Goal: Find specific page/section: Find specific page/section

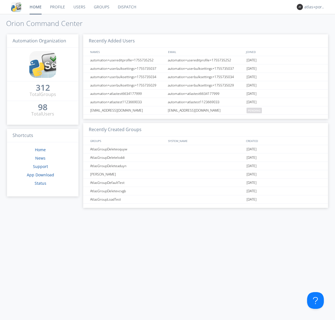
click at [127, 7] on link "Dispatch" at bounding box center [127, 7] width 27 height 14
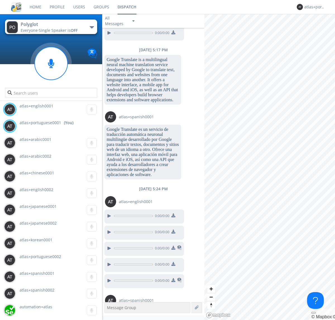
scroll to position [535, 0]
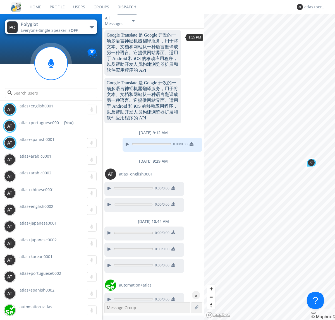
scroll to position [659, 0]
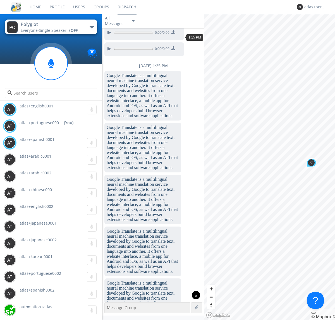
click at [194, 296] on div "^" at bounding box center [196, 295] width 8 height 8
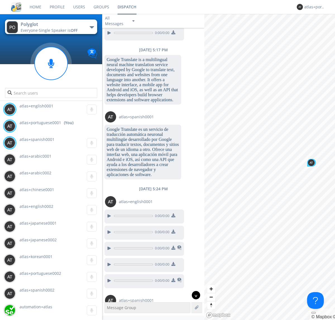
scroll to position [1152, 0]
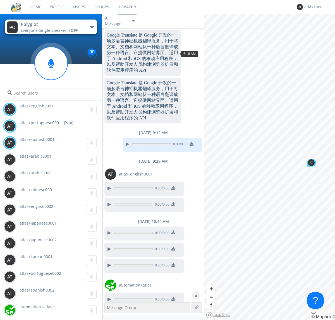
scroll to position [355, 0]
click at [194, 296] on div "^" at bounding box center [196, 295] width 8 height 8
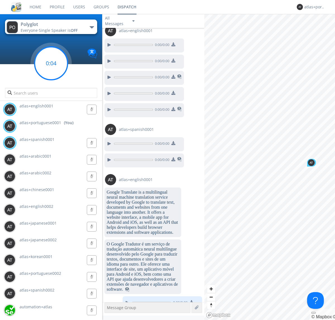
scroll to position [1608, 0]
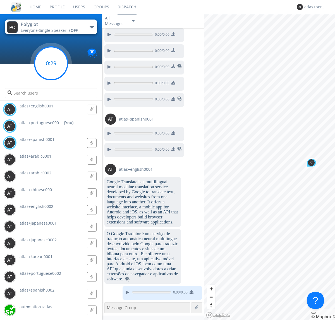
click at [51, 63] on g at bounding box center [51, 63] width 33 height 33
